Goal: Task Accomplishment & Management: Manage account settings

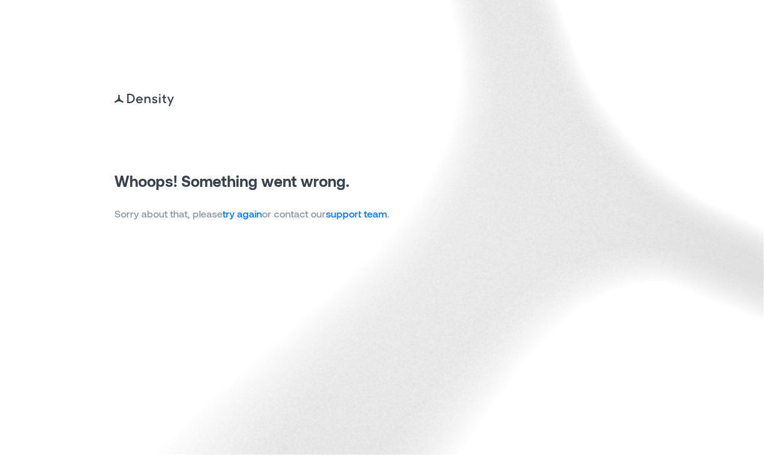
click at [248, 214] on link "try again" at bounding box center [242, 214] width 39 height 12
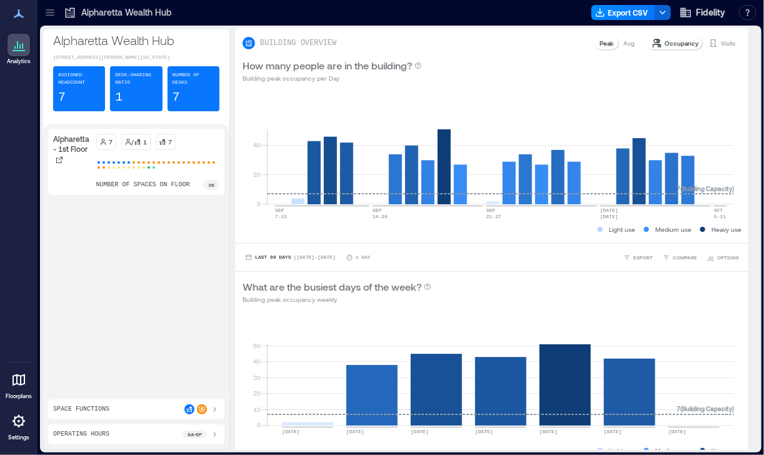
click at [49, 16] on icon at bounding box center [50, 12] width 13 height 13
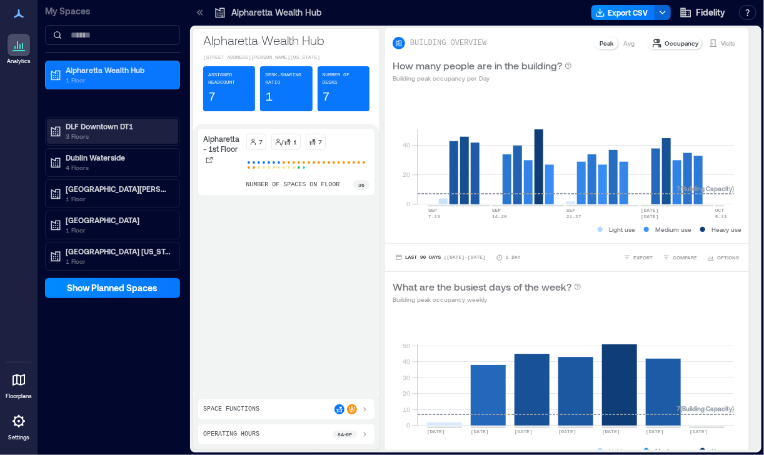
click at [83, 127] on p "DLF Downtown DT1" at bounding box center [118, 126] width 105 height 10
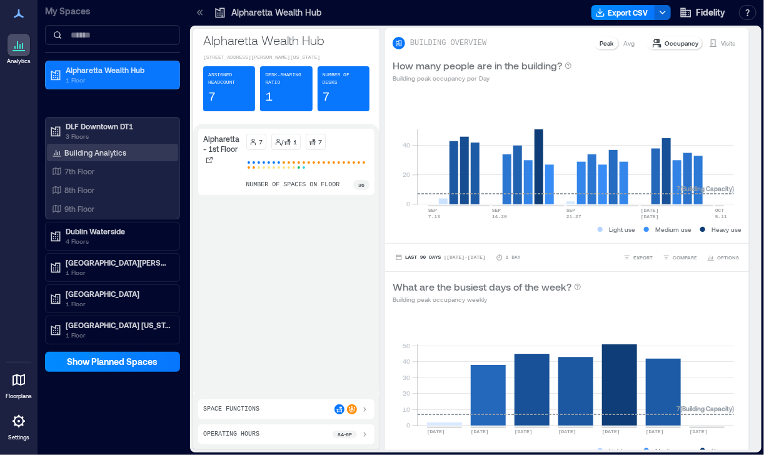
click at [79, 156] on p "Building Analytics" at bounding box center [95, 153] width 62 height 10
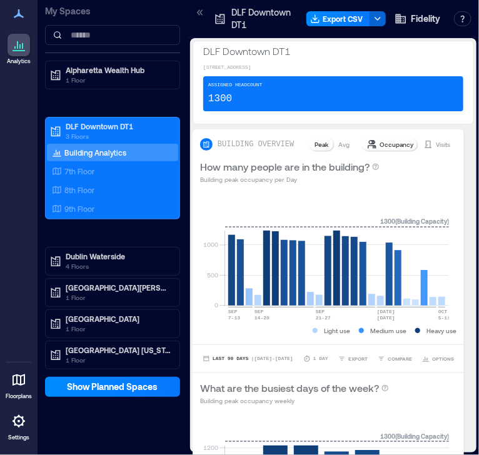
drag, startPoint x: 90, startPoint y: 149, endPoint x: 470, endPoint y: 132, distance: 380.6
click at [90, 149] on p "Building Analytics" at bounding box center [95, 153] width 62 height 10
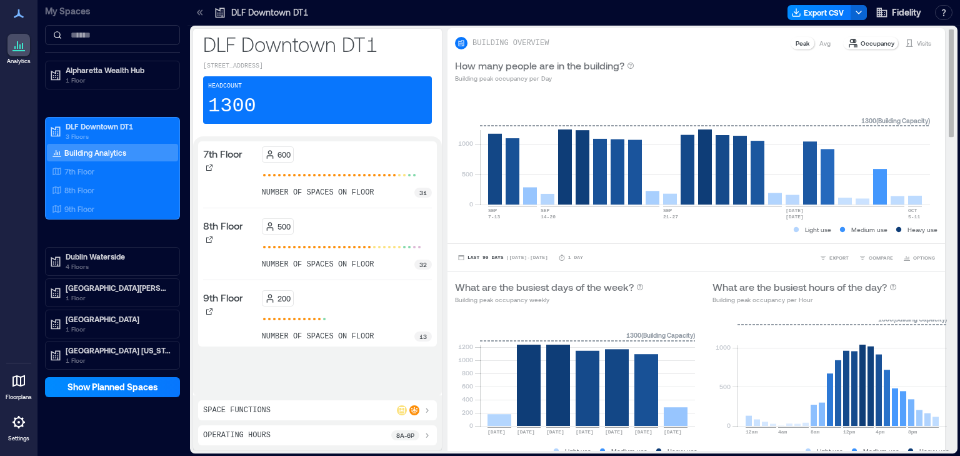
click at [764, 41] on p "Peak" at bounding box center [803, 43] width 14 height 10
click at [416, 435] on div "8a - 6p" at bounding box center [405, 435] width 28 height 10
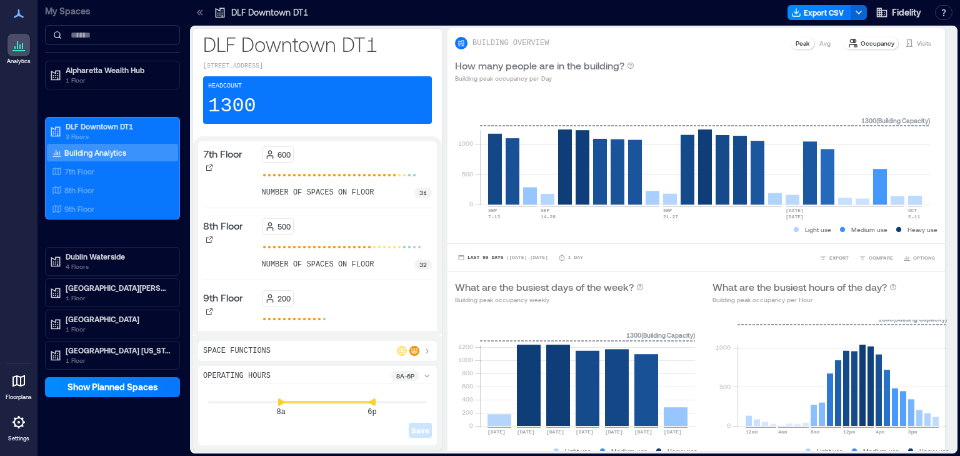
drag, startPoint x: 82, startPoint y: 163, endPoint x: 28, endPoint y: 428, distance: 270.7
click at [82, 163] on div "7th Floor" at bounding box center [112, 172] width 131 height 18
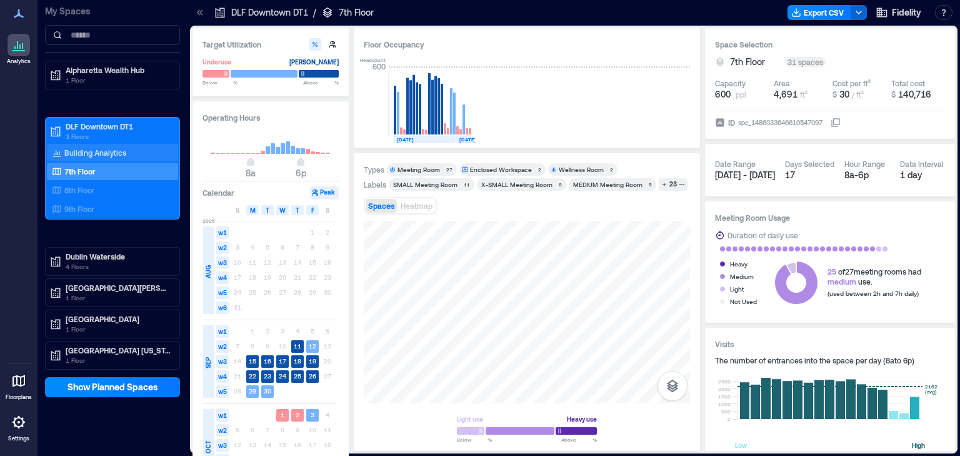
click at [91, 155] on p "Building Analytics" at bounding box center [95, 153] width 62 height 10
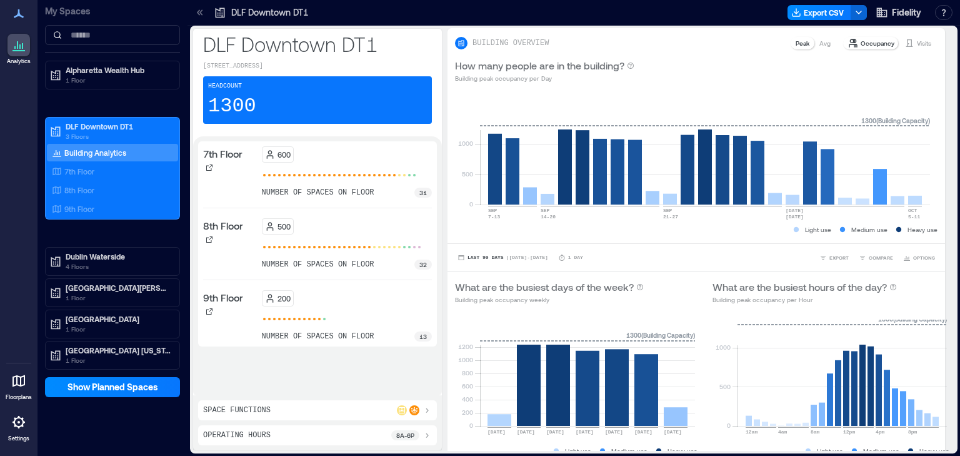
click at [94, 151] on p "Building Analytics" at bounding box center [95, 153] width 62 height 10
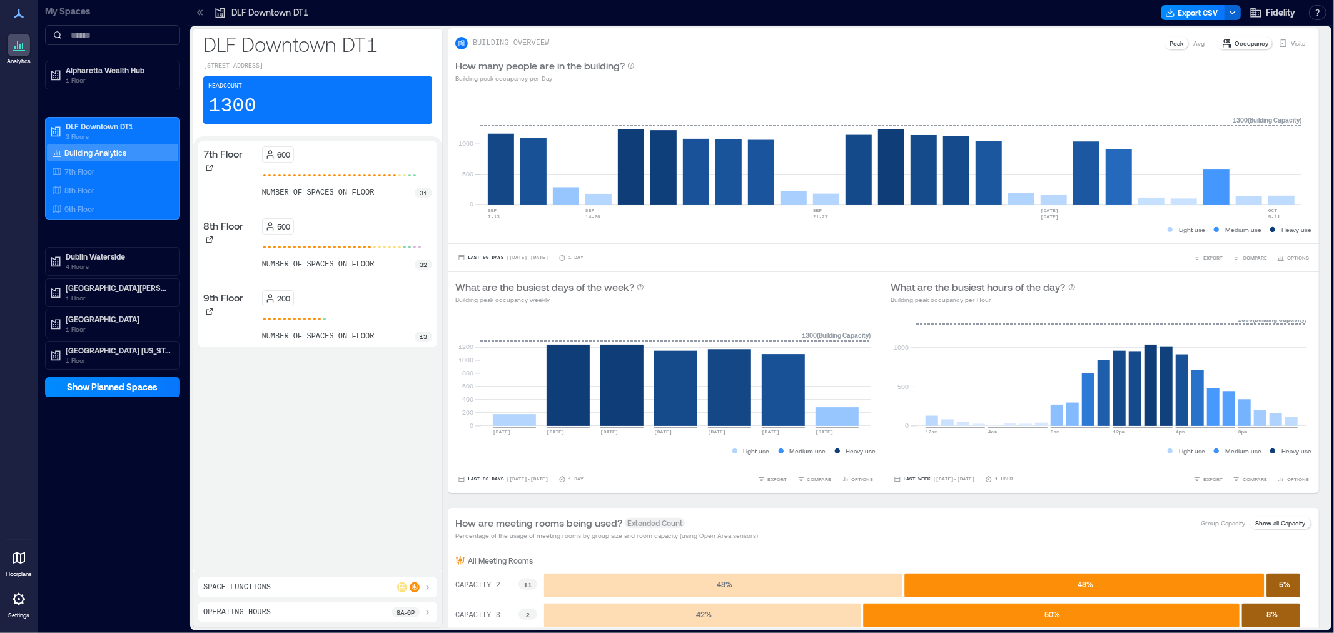
click at [23, 455] on div at bounding box center [19, 599] width 23 height 23
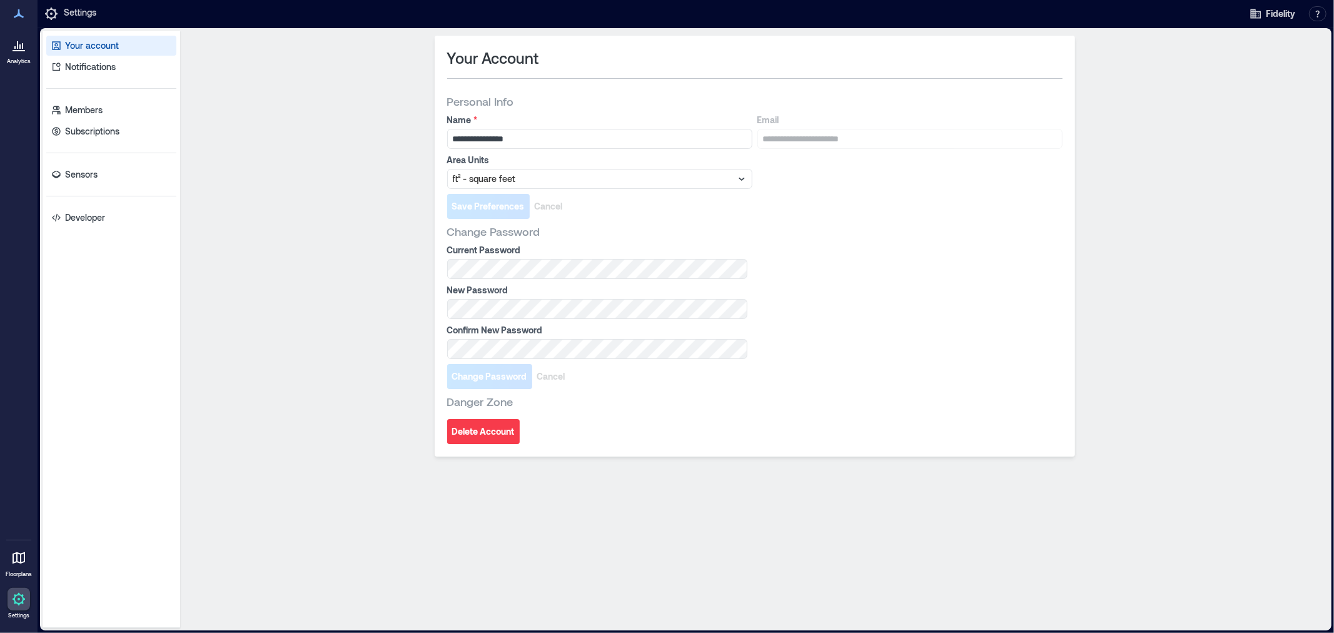
click at [15, 455] on icon at bounding box center [18, 557] width 15 height 15
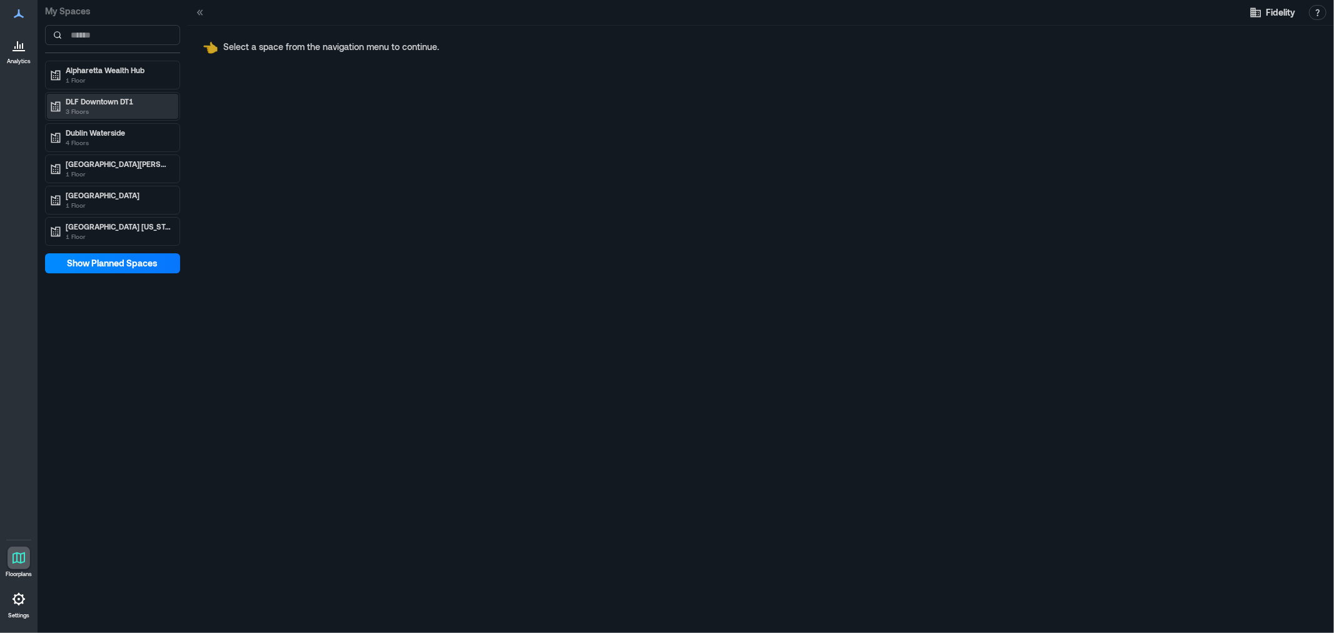
click at [104, 110] on p "3 Floors" at bounding box center [118, 111] width 105 height 10
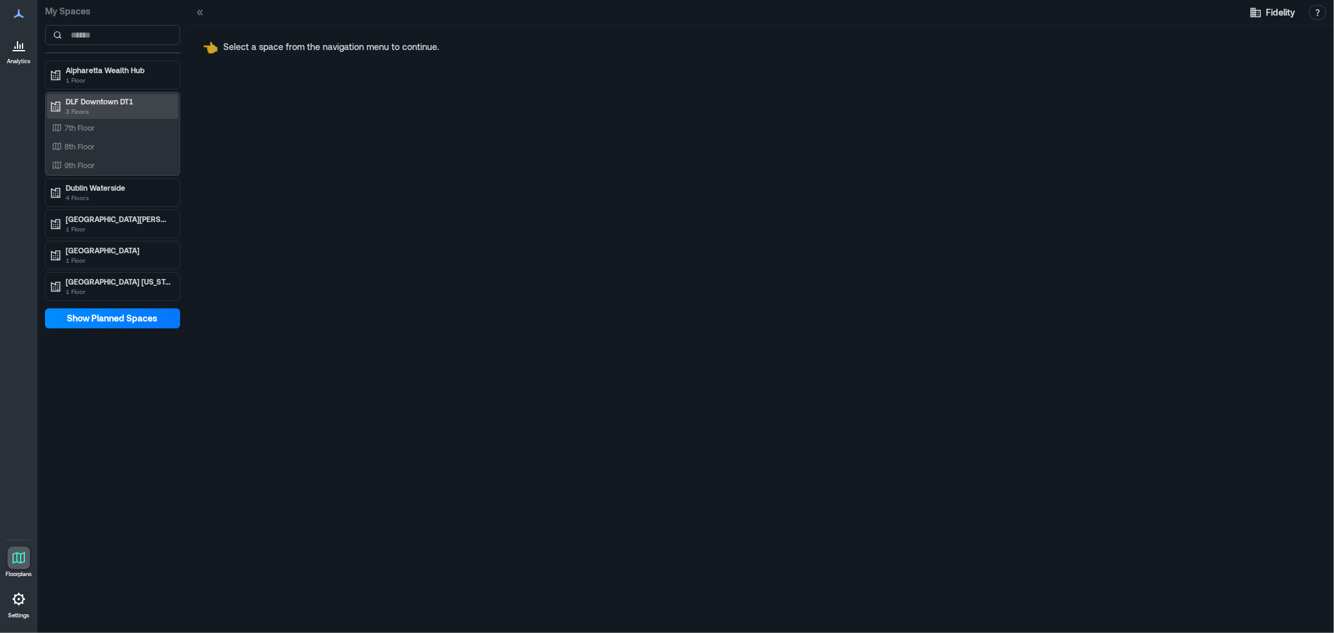
click at [94, 111] on p "3 Floors" at bounding box center [118, 111] width 105 height 10
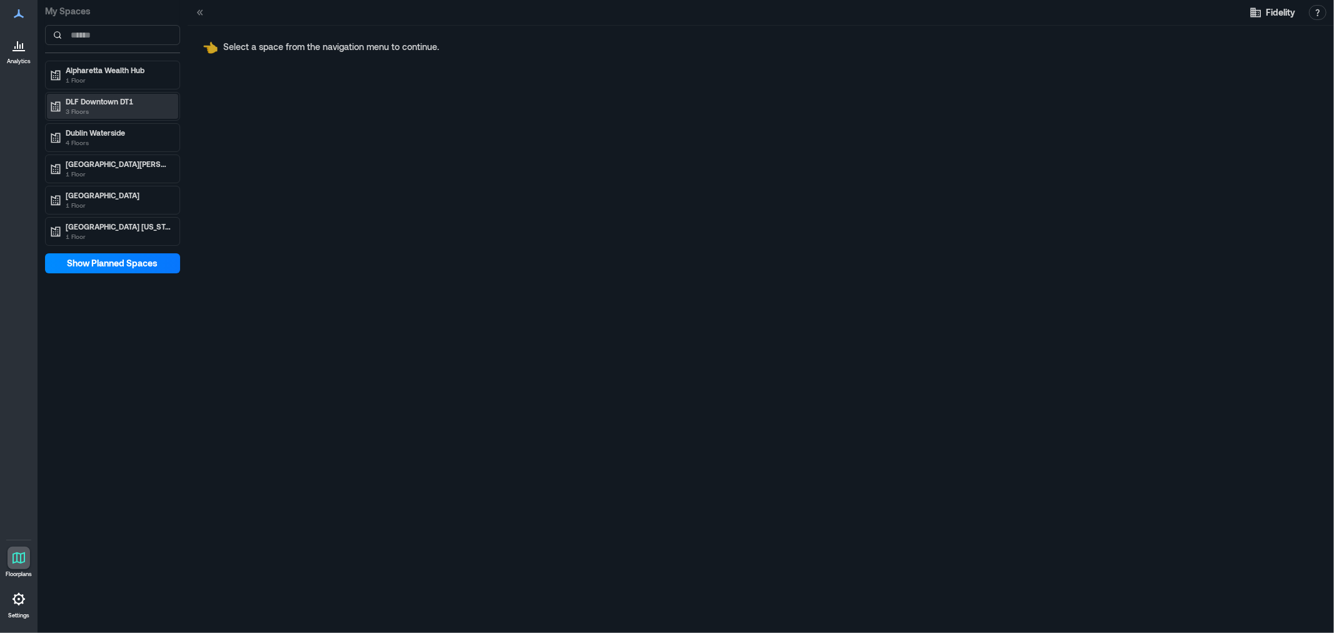
click at [89, 108] on p "3 Floors" at bounding box center [118, 111] width 105 height 10
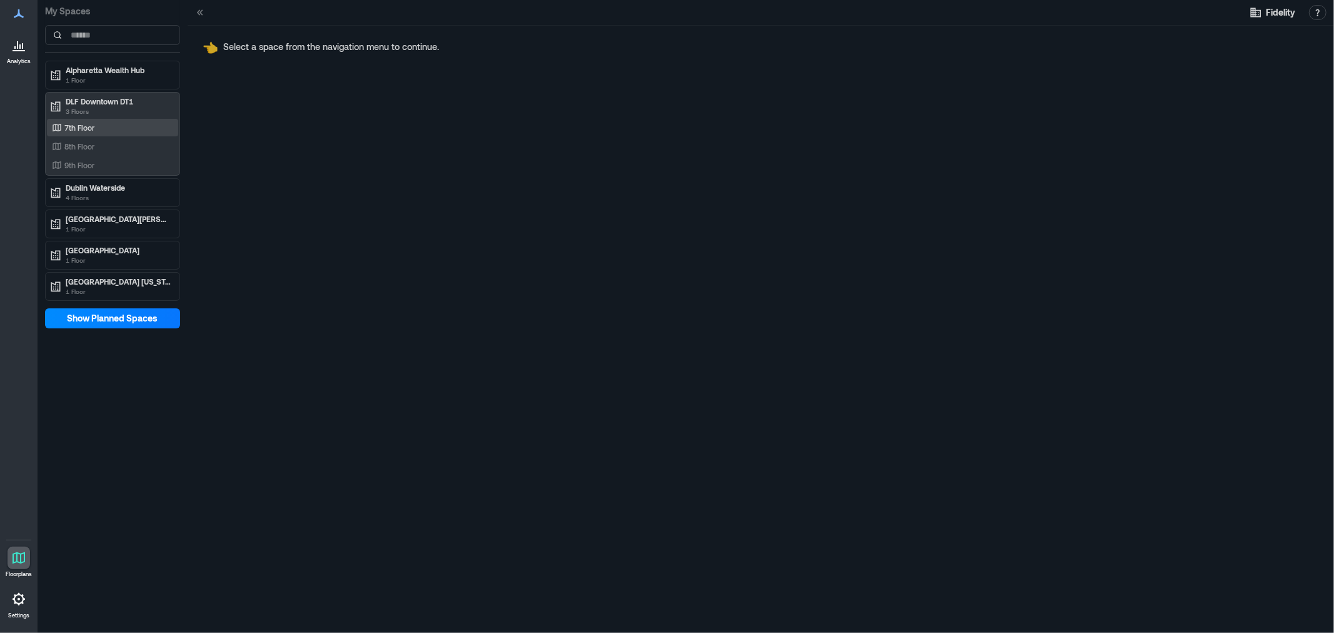
click at [85, 124] on p "7th Floor" at bounding box center [79, 128] width 30 height 10
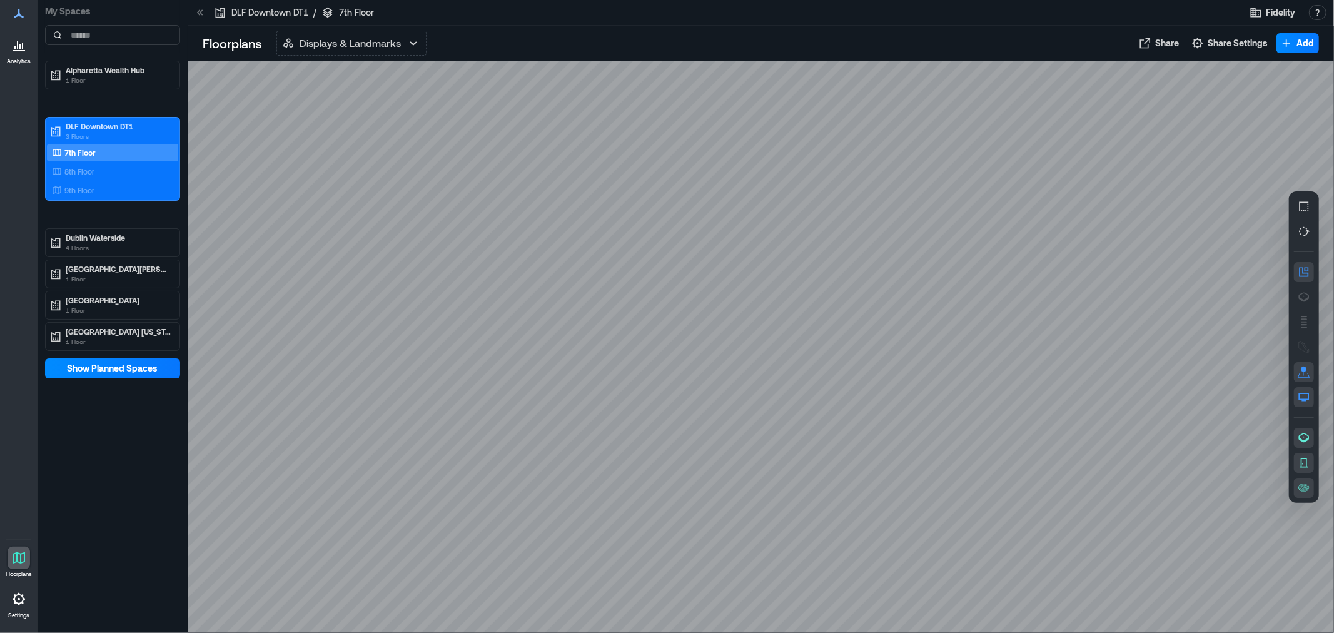
click at [365, 206] on div at bounding box center [761, 347] width 1146 height 572
click at [413, 44] on icon "button" at bounding box center [413, 43] width 7 height 4
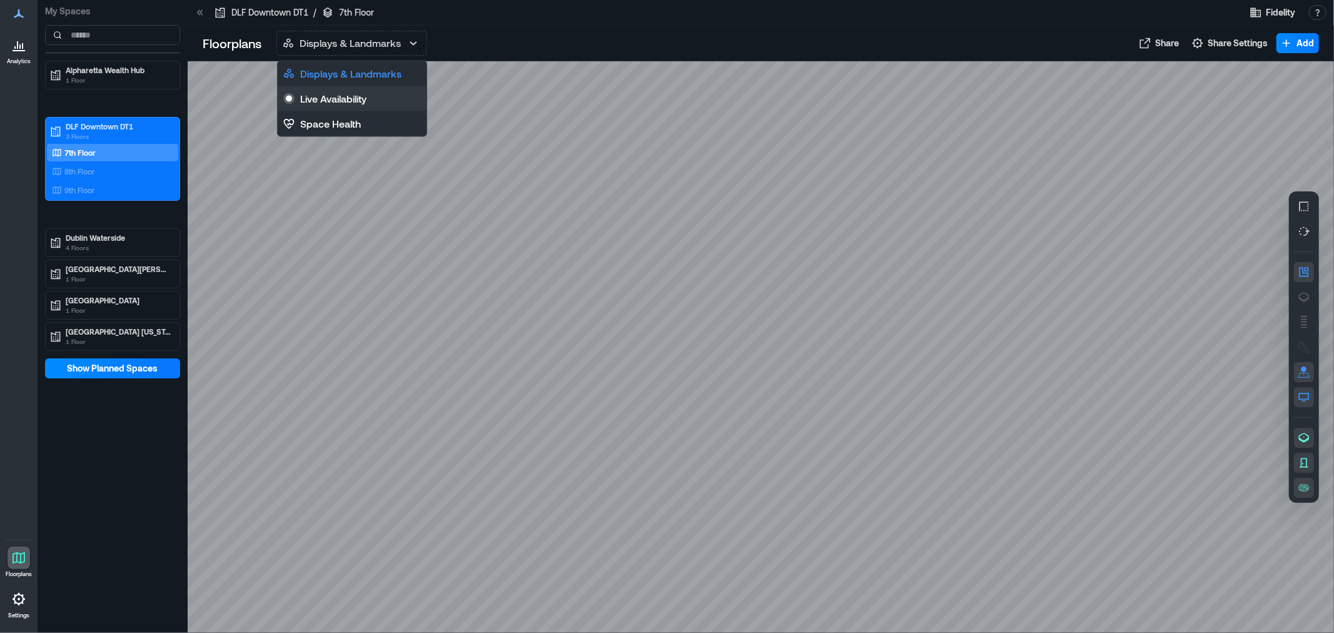
click at [378, 96] on button "Live Availability" at bounding box center [352, 98] width 149 height 25
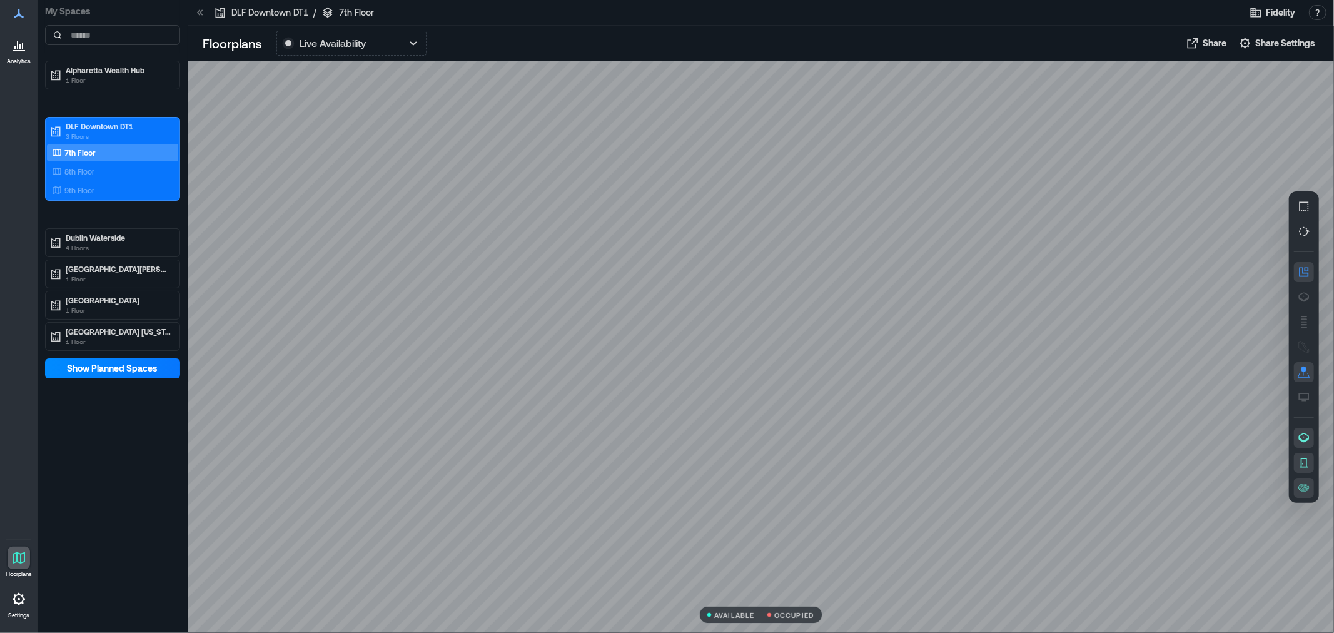
click at [20, 455] on div at bounding box center [19, 599] width 23 height 23
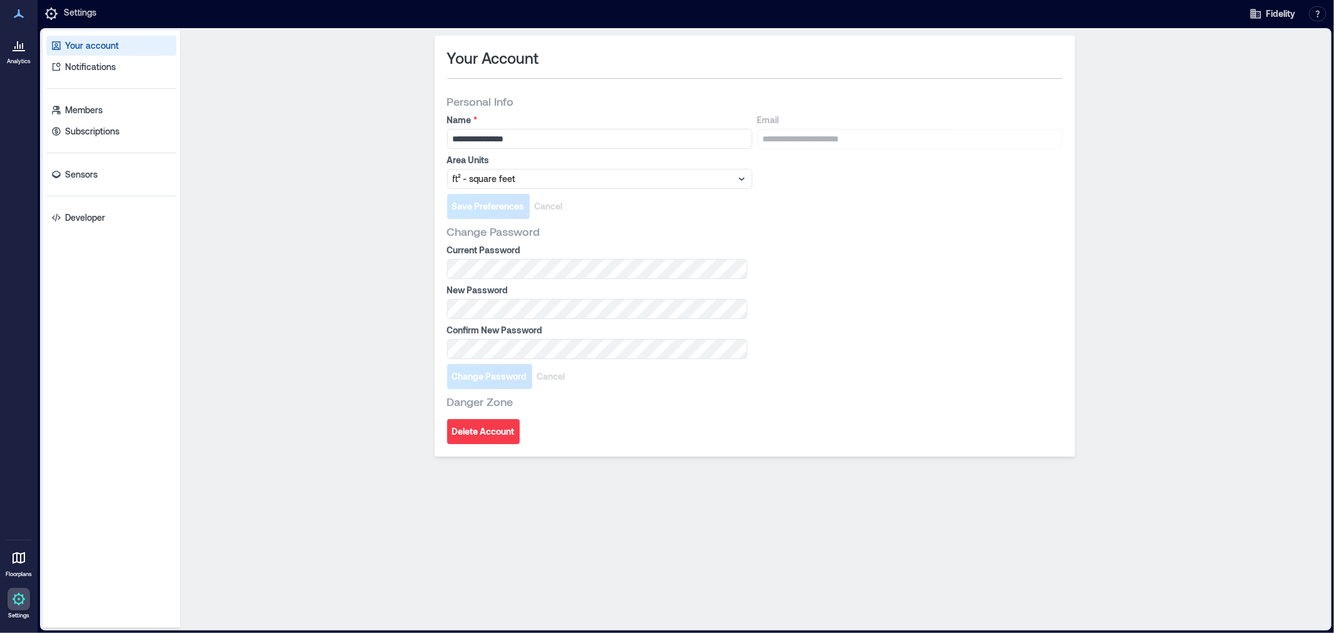
click at [11, 455] on icon at bounding box center [18, 557] width 15 height 15
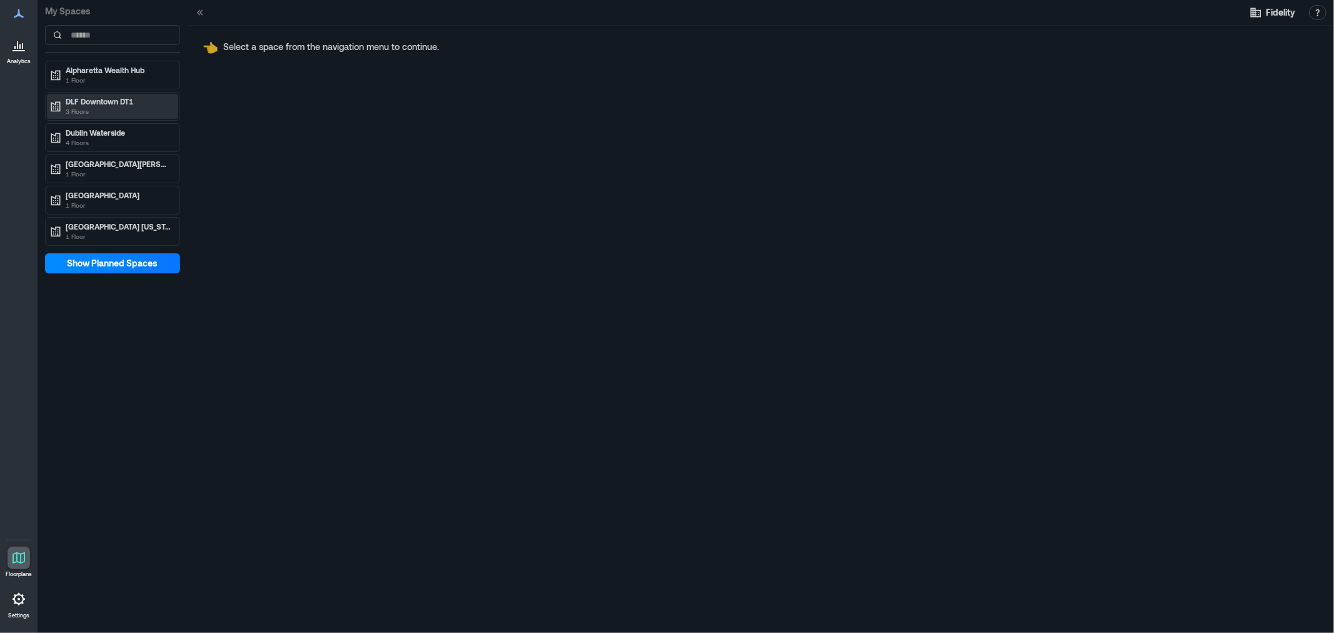
click at [102, 107] on p "3 Floors" at bounding box center [118, 111] width 105 height 10
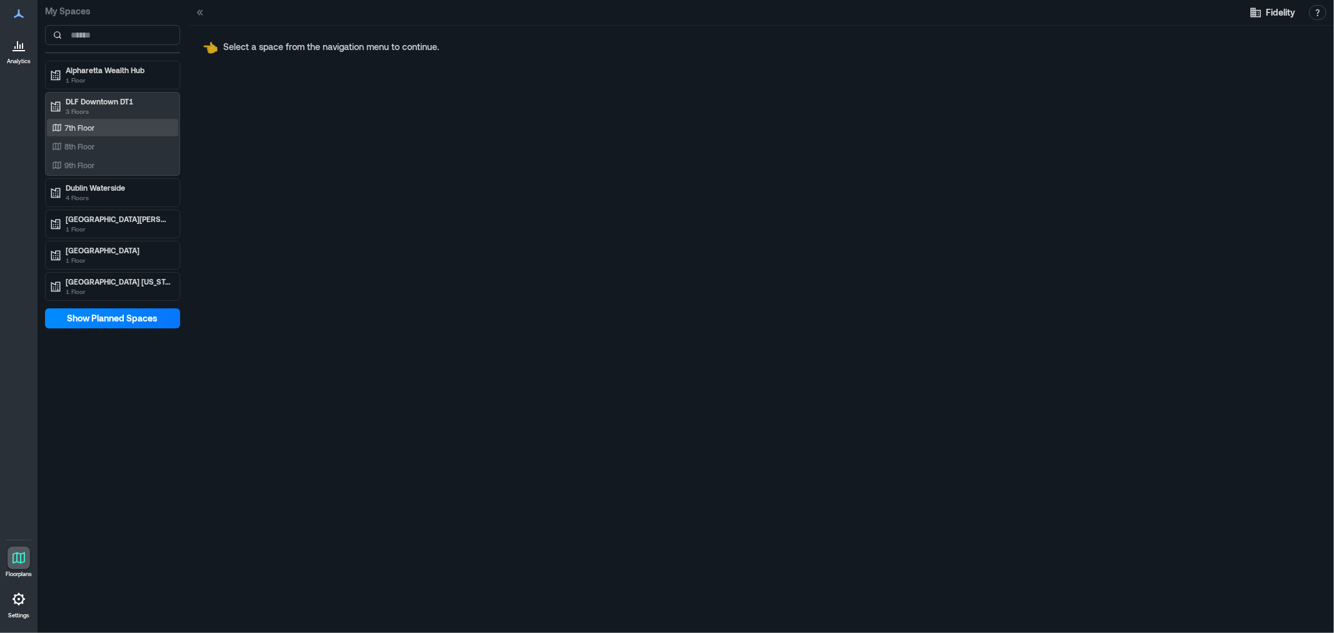
drag, startPoint x: 79, startPoint y: 123, endPoint x: 70, endPoint y: 119, distance: 10.1
click at [79, 123] on p "7th Floor" at bounding box center [79, 128] width 30 height 10
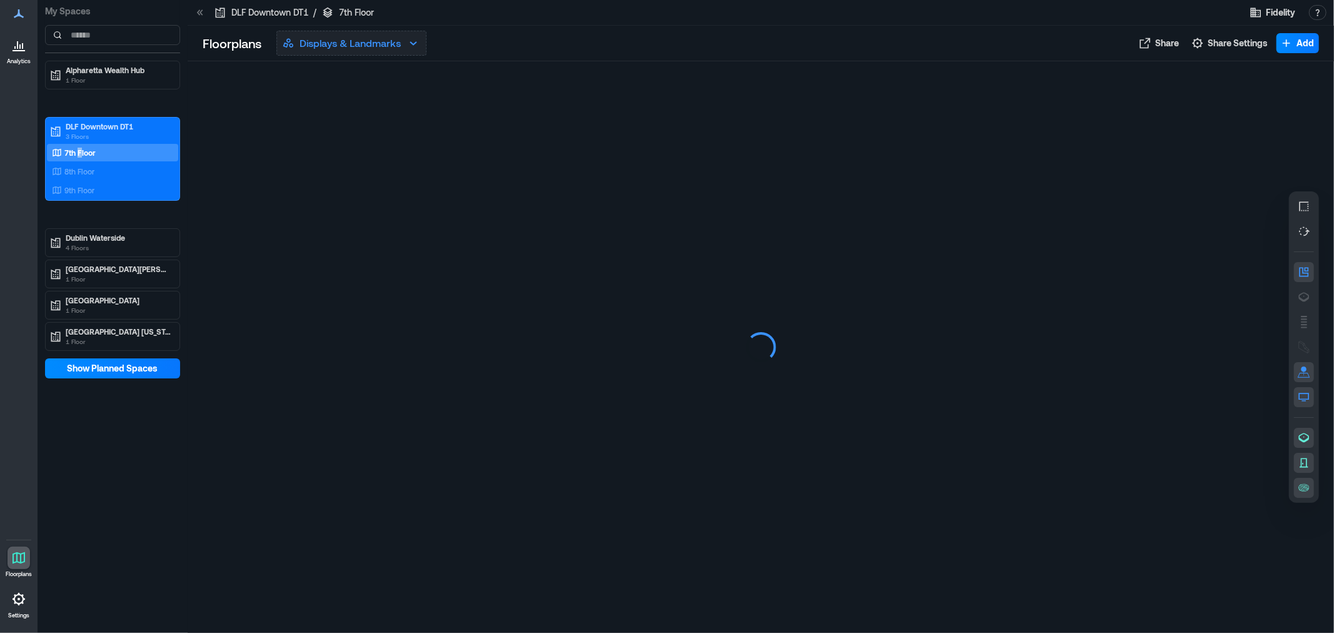
click at [416, 40] on icon "button" at bounding box center [413, 43] width 15 height 15
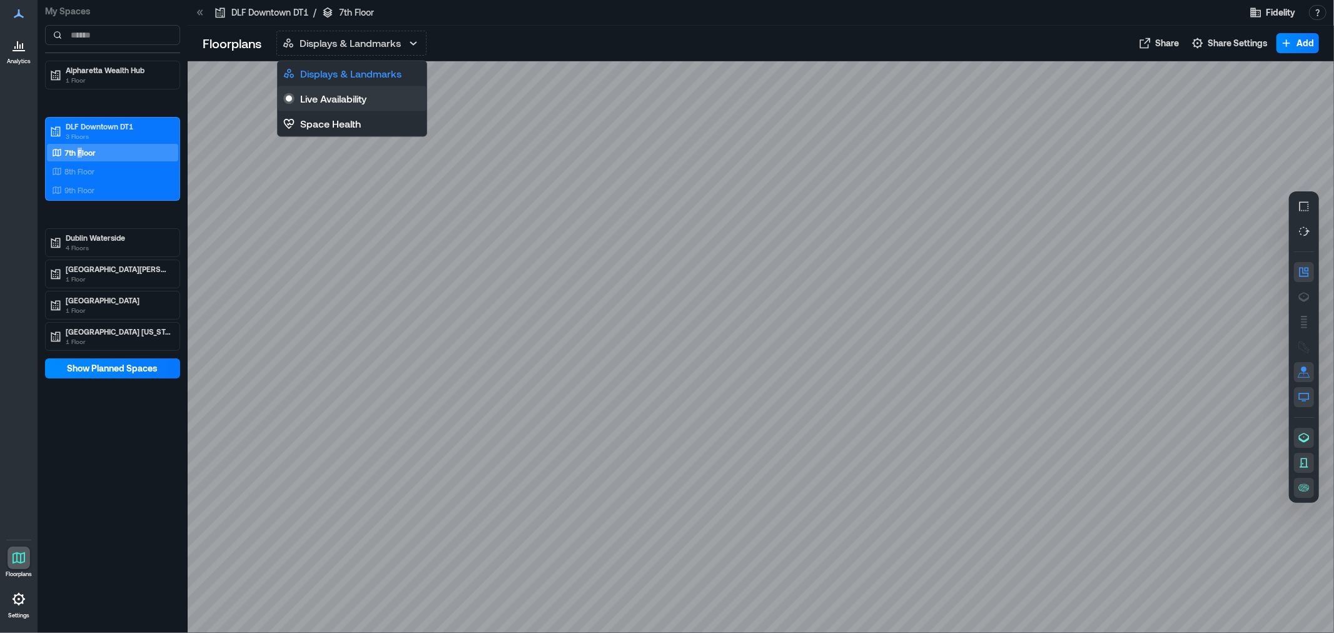
click at [340, 97] on p "Live Availability" at bounding box center [333, 98] width 66 height 15
